Goal: Check status: Check status

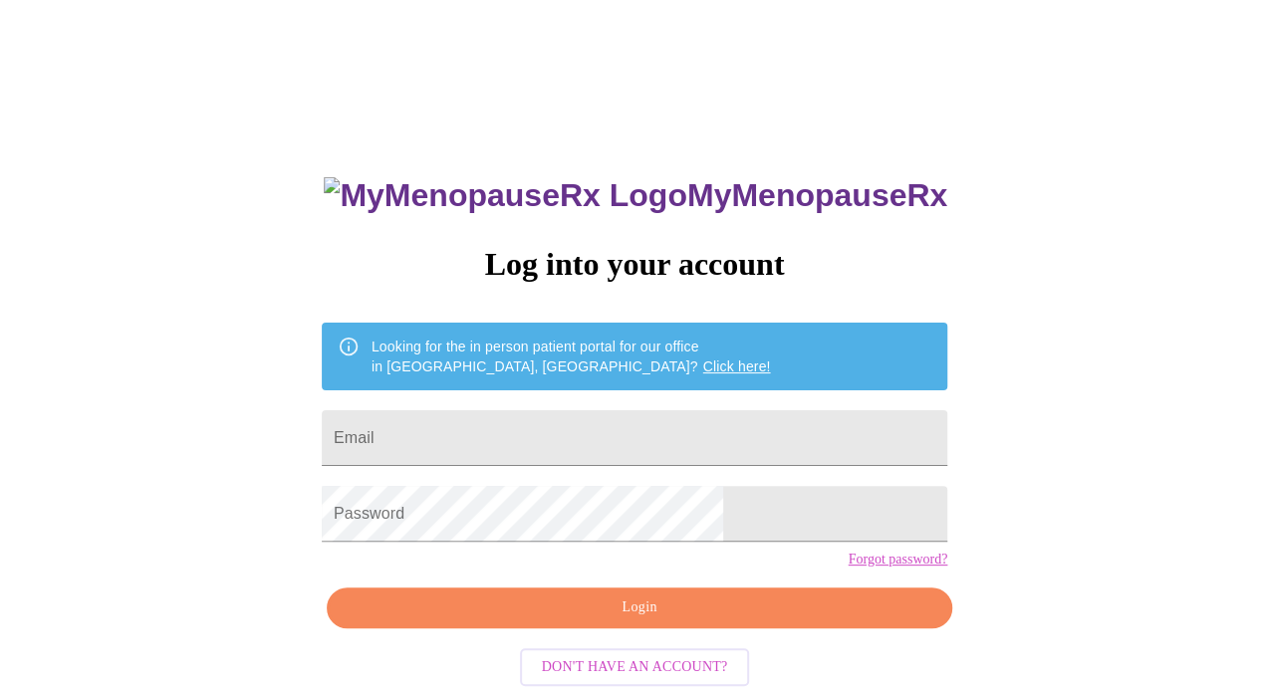
type input "[EMAIL_ADDRESS][DOMAIN_NAME]"
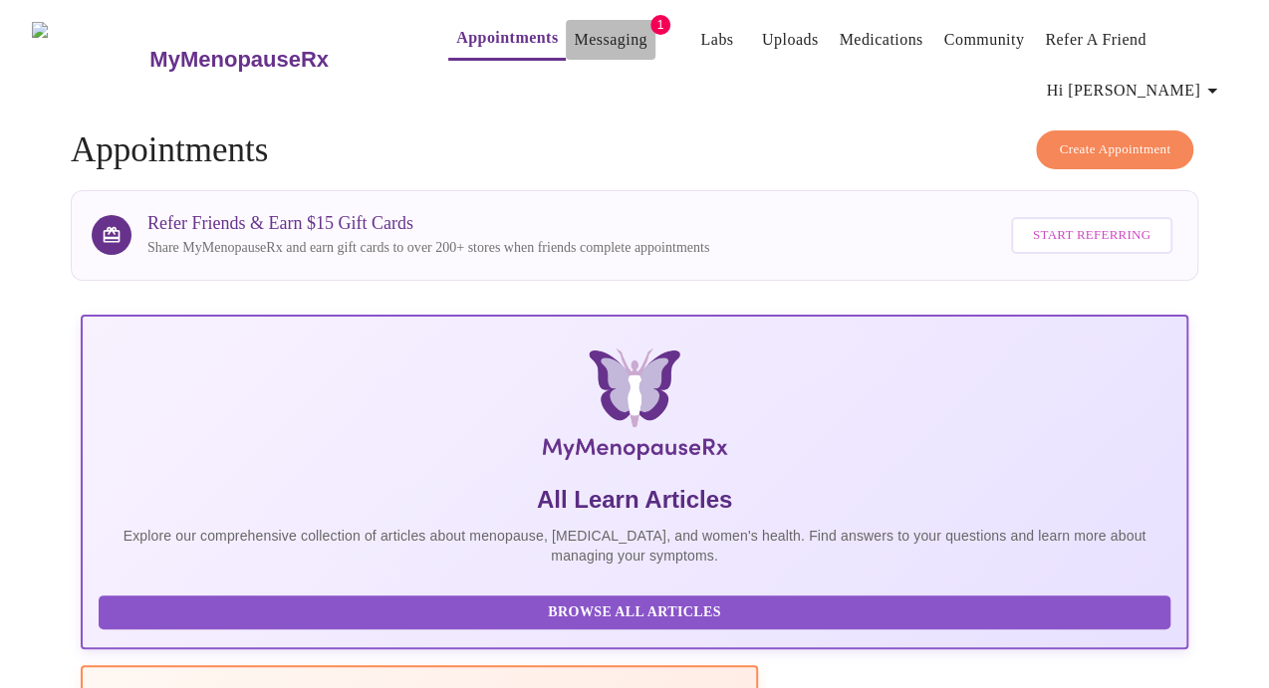
click at [574, 28] on link "Messaging" at bounding box center [610, 40] width 73 height 28
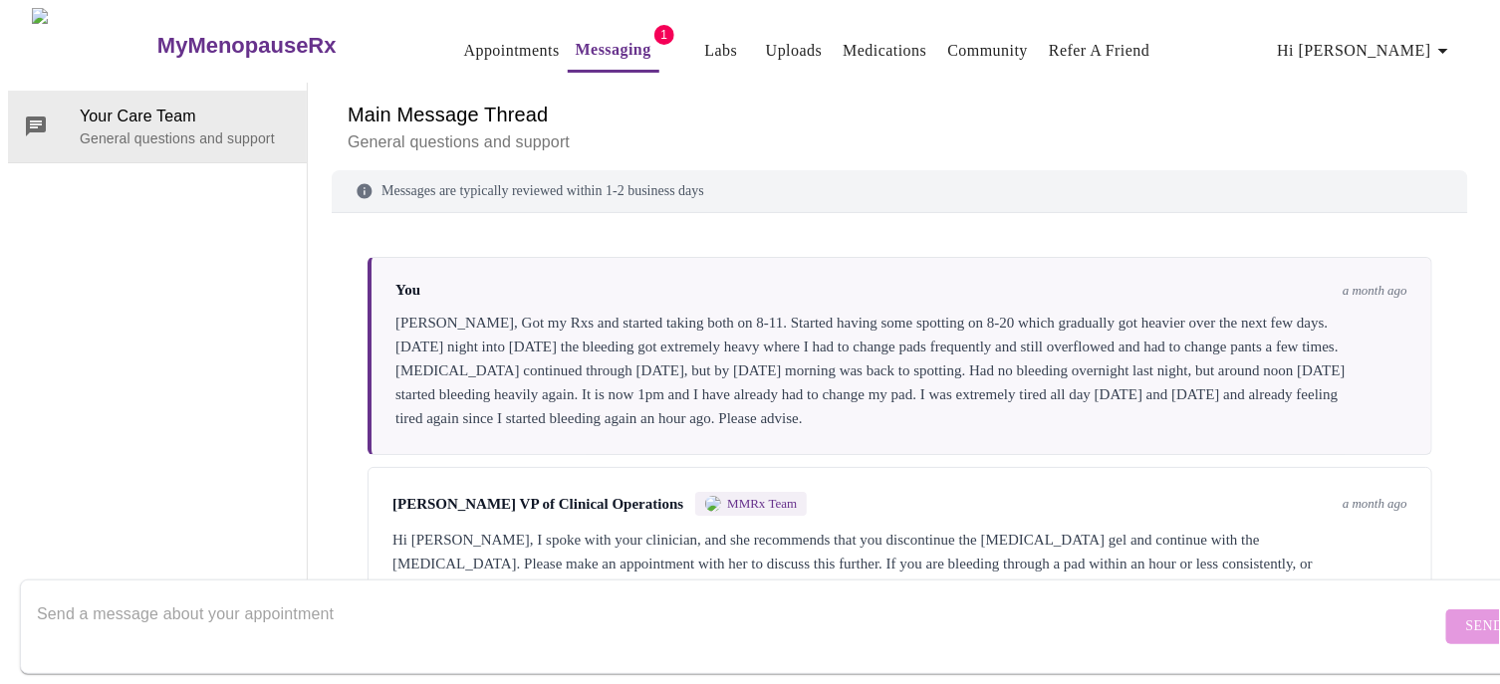
click at [704, 43] on link "Labs" at bounding box center [720, 51] width 33 height 28
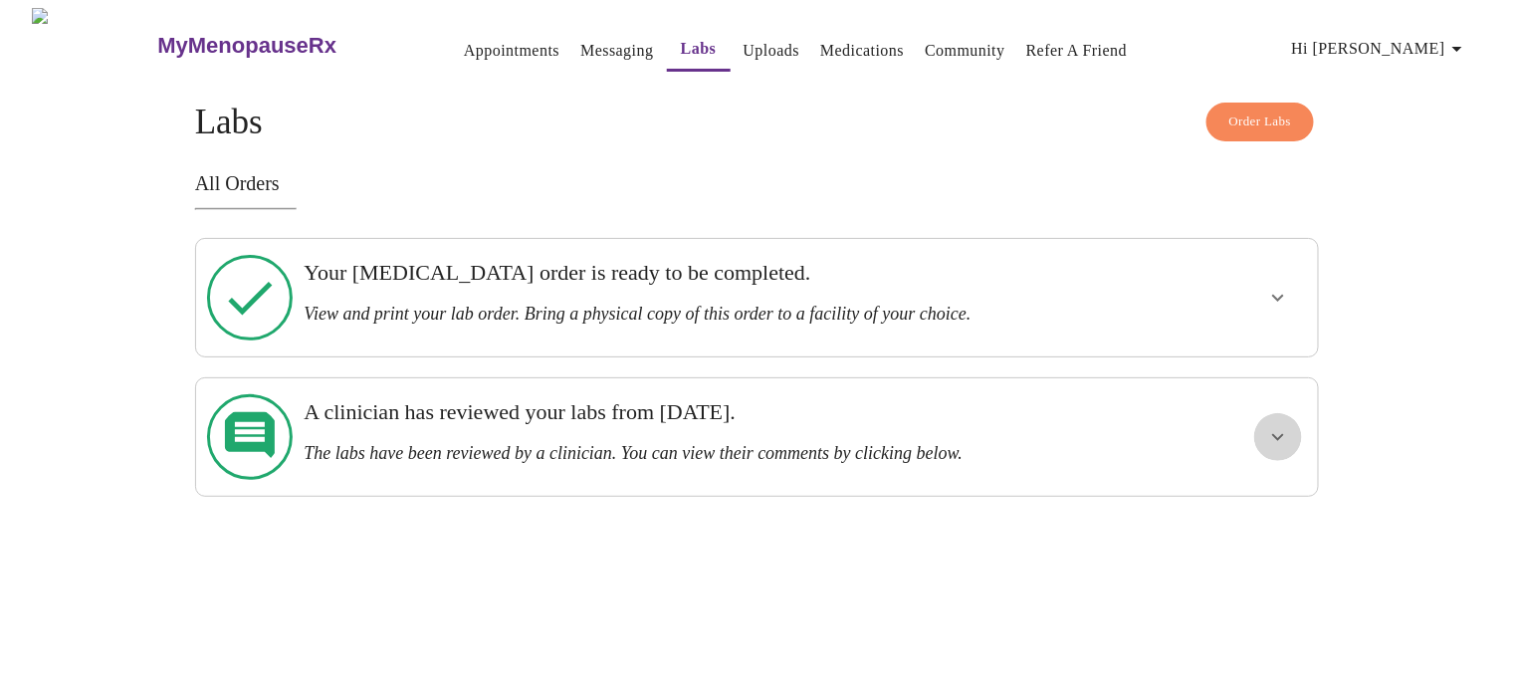
click at [1268, 413] on button "show more" at bounding box center [1279, 437] width 48 height 48
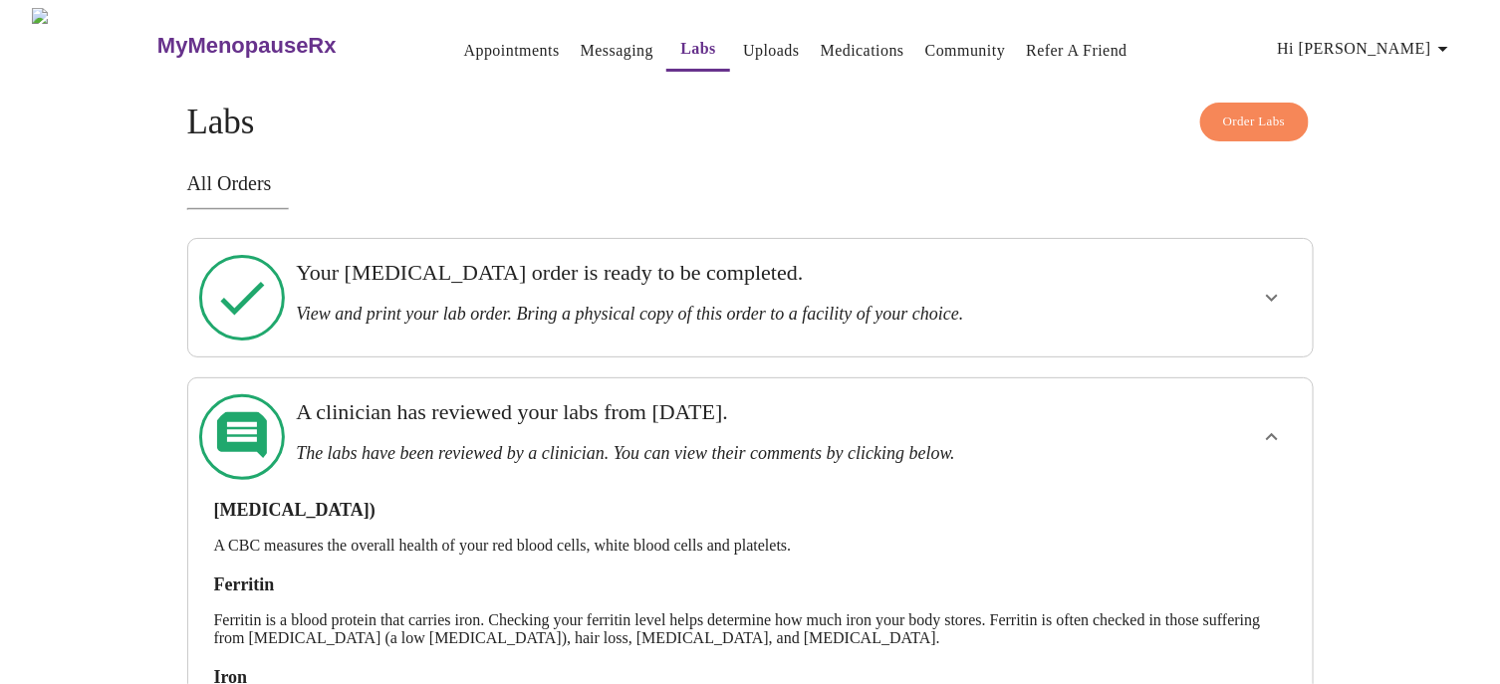
scroll to position [184, 0]
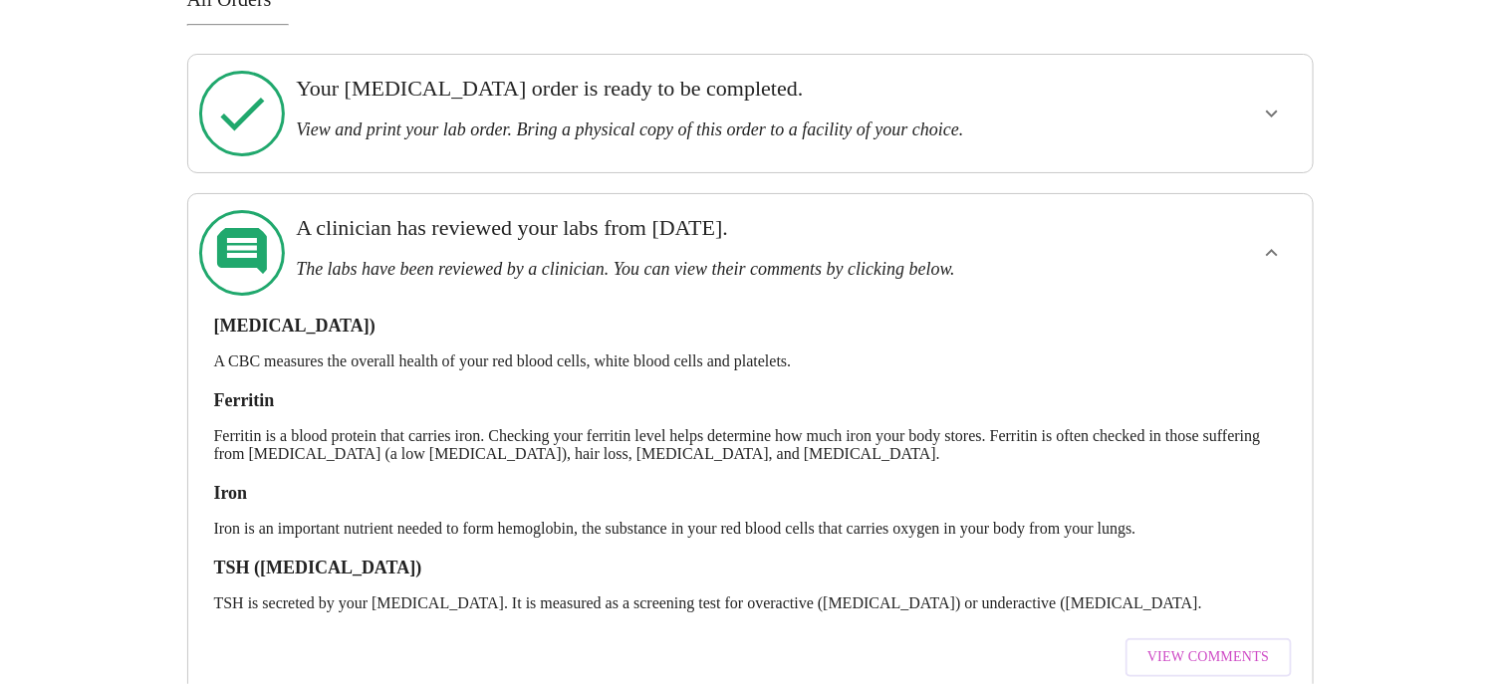
click at [1184, 645] on span "View Comments" at bounding box center [1207, 657] width 121 height 25
